Goal: Communication & Community: Share content

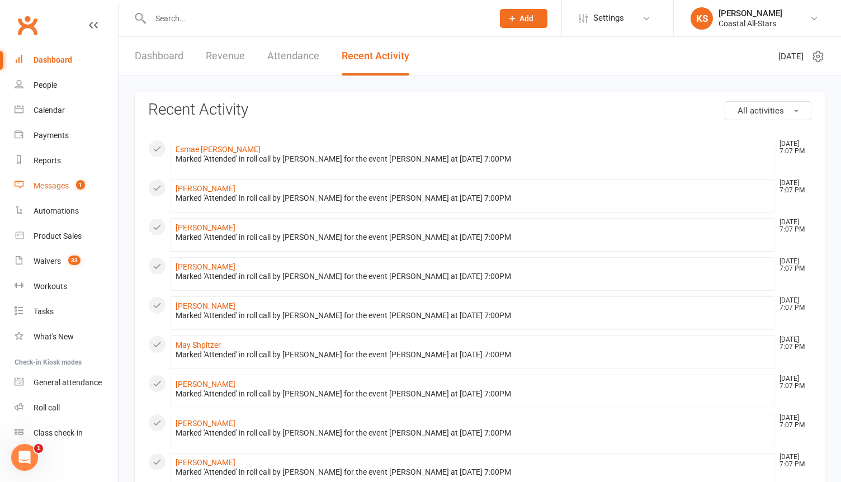
click at [56, 188] on div "Messages" at bounding box center [51, 185] width 35 height 9
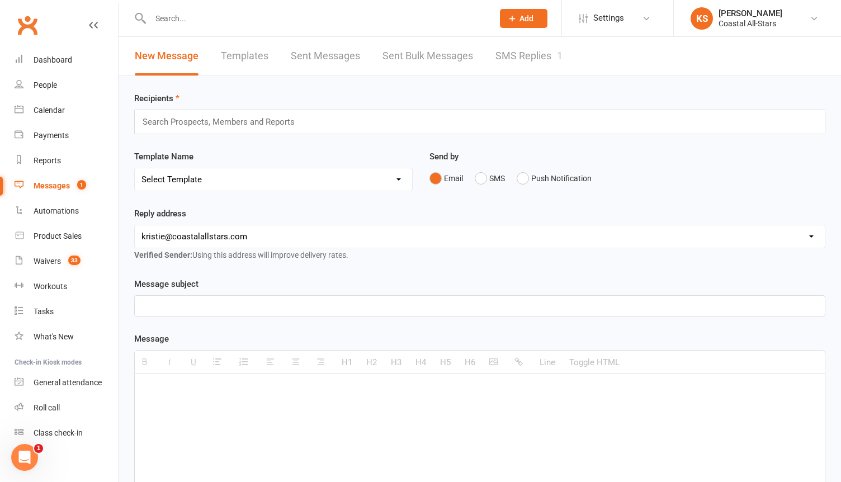
click at [263, 121] on input "text" at bounding box center [223, 122] width 164 height 15
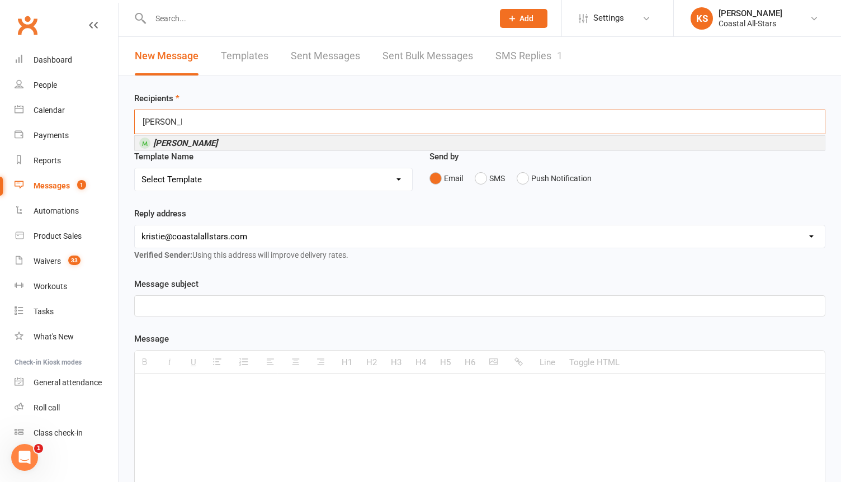
type input "[PERSON_NAME]"
click at [262, 139] on li "[PERSON_NAME]" at bounding box center [480, 143] width 690 height 14
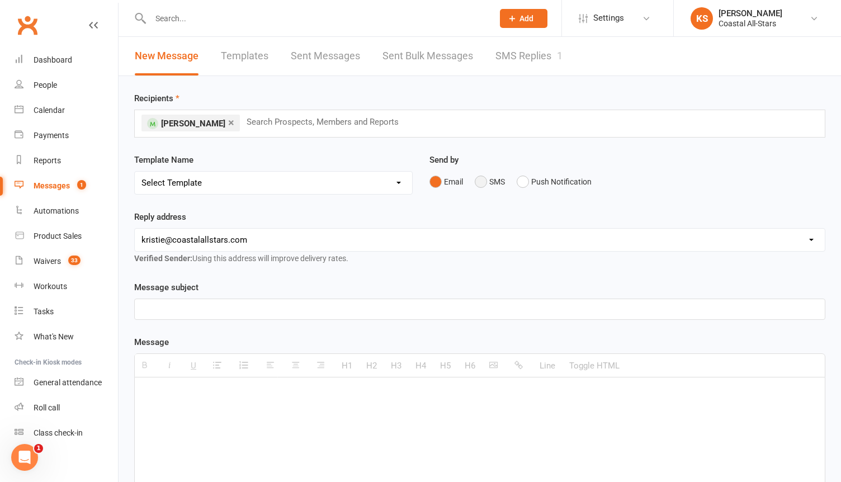
click at [476, 187] on button "SMS" at bounding box center [489, 181] width 30 height 21
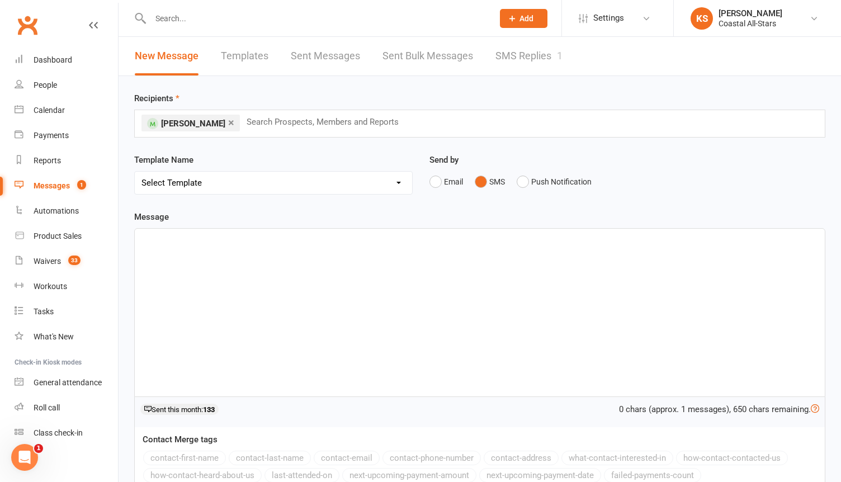
click at [376, 336] on div at bounding box center [480, 313] width 690 height 168
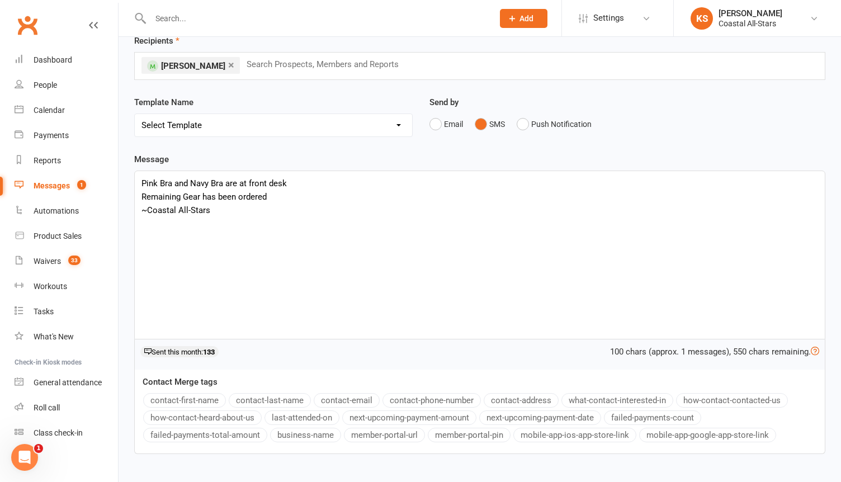
scroll to position [130, 0]
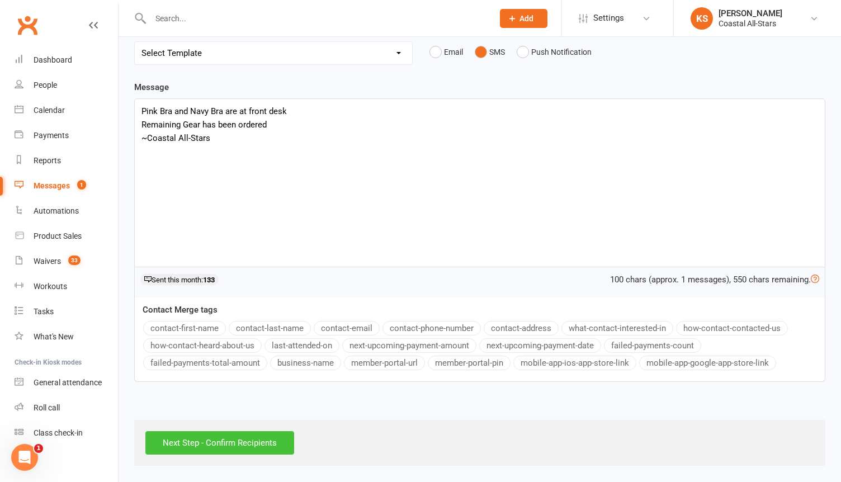
click at [203, 445] on input "Next Step - Confirm Recipients" at bounding box center [219, 442] width 149 height 23
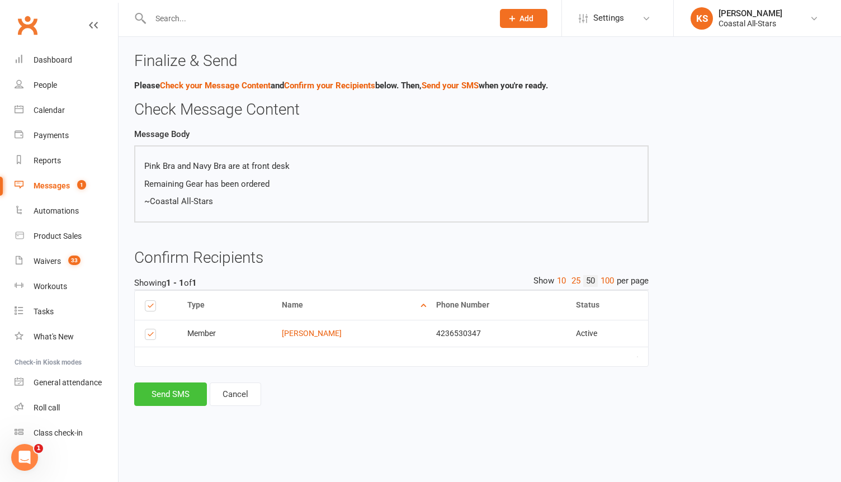
click at [171, 402] on button "Send SMS" at bounding box center [170, 393] width 73 height 23
